Goal: Find specific page/section

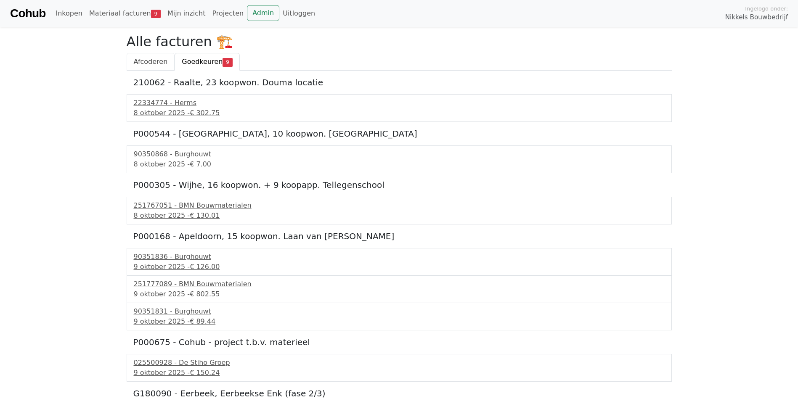
click at [148, 58] on span "Afcoderen" at bounding box center [151, 62] width 34 height 8
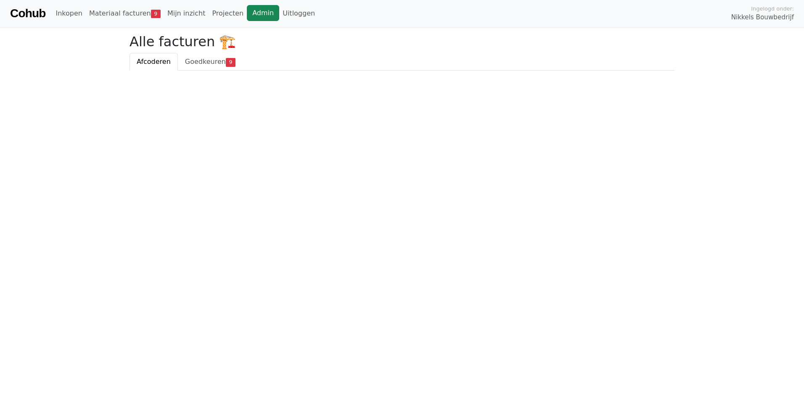
click at [247, 18] on link "Admin" at bounding box center [263, 13] width 32 height 16
